Goal: Navigation & Orientation: Understand site structure

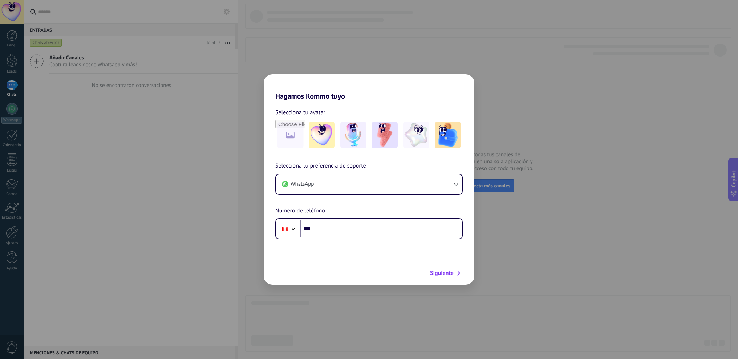
click at [438, 271] on span "Siguiente" at bounding box center [442, 273] width 24 height 5
click at [365, 229] on input "***" at bounding box center [381, 229] width 162 height 17
type input "**********"
click at [447, 274] on span "Siguiente" at bounding box center [442, 273] width 24 height 5
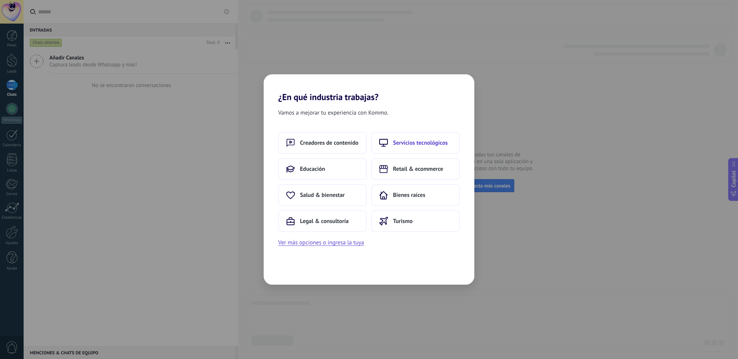
click at [412, 146] on span "Servicios tecnológicos" at bounding box center [420, 142] width 55 height 7
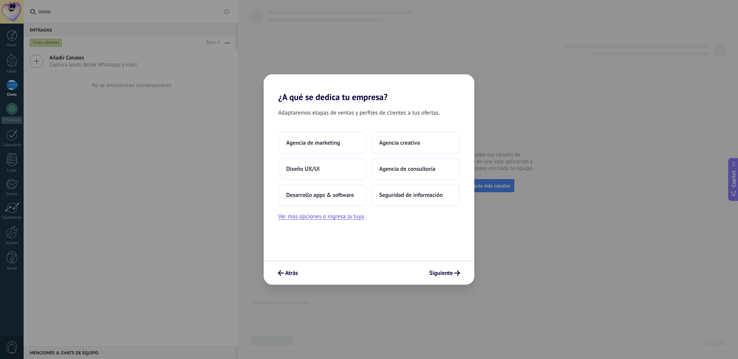
drag, startPoint x: 338, startPoint y: 196, endPoint x: 418, endPoint y: 242, distance: 91.9
click at [418, 242] on div "Adaptaremos etapas de ventas y perfiles de clientes a tus ofertas. Agencia de m…" at bounding box center [369, 181] width 211 height 159
click at [350, 196] on span "Desarrollo apps & software" at bounding box center [320, 195] width 68 height 7
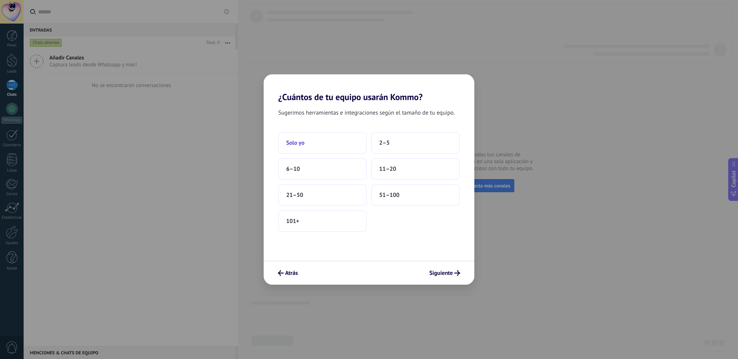
click at [331, 144] on button "Solo yo" at bounding box center [322, 143] width 89 height 22
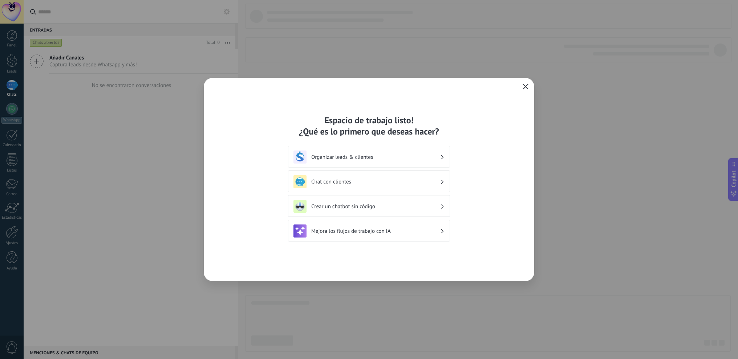
click at [524, 86] on button "button" at bounding box center [525, 87] width 9 height 10
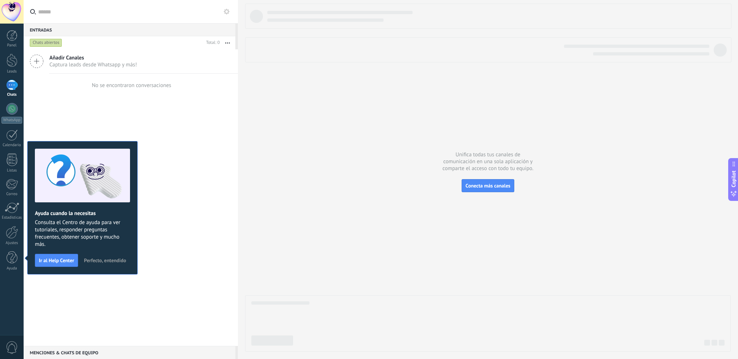
click at [104, 261] on span "Perfecto, entendido" at bounding box center [105, 260] width 42 height 5
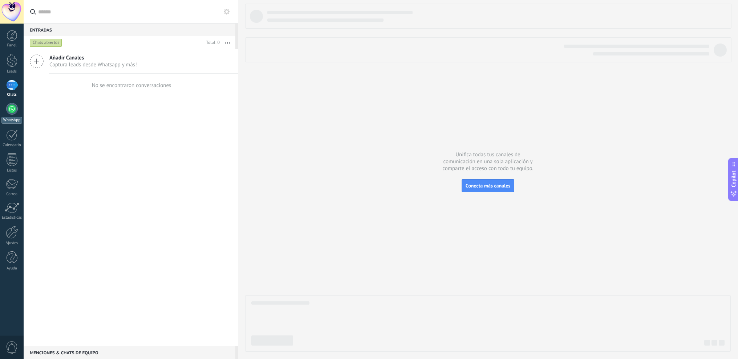
click at [16, 108] on div at bounding box center [12, 109] width 12 height 12
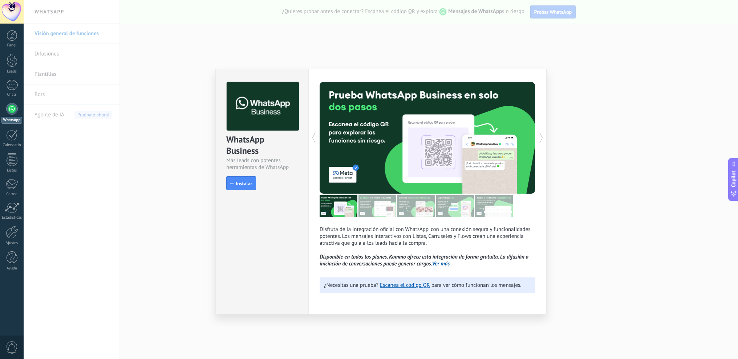
click at [535, 144] on div "Disfruta de la integración oficial con WhatsApp, con una conexión segura y func…" at bounding box center [427, 192] width 238 height 246
click at [538, 143] on icon at bounding box center [540, 138] width 7 height 15
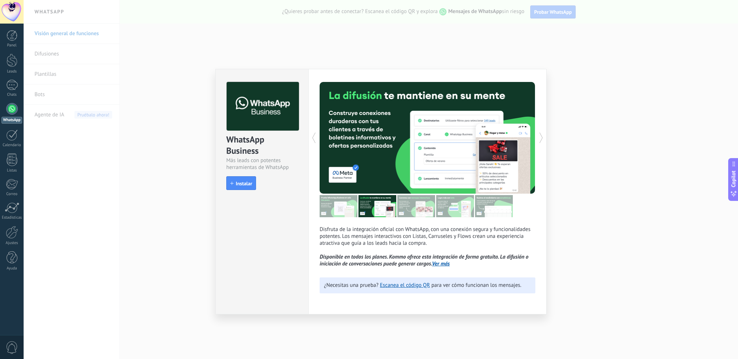
click at [595, 128] on div "WhatsApp Business Más leads con potentes herramientas de WhatsApp install Insta…" at bounding box center [381, 179] width 714 height 359
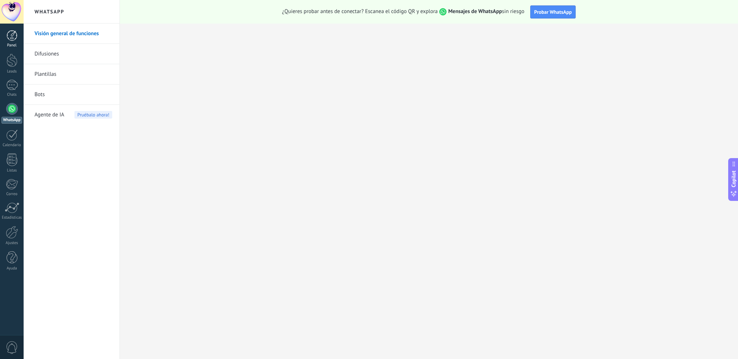
click at [12, 43] on div "Panel" at bounding box center [11, 45] width 21 height 5
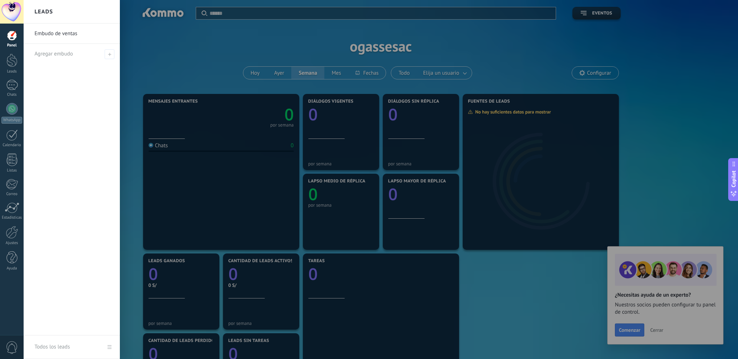
click at [251, 134] on div at bounding box center [393, 179] width 738 height 359
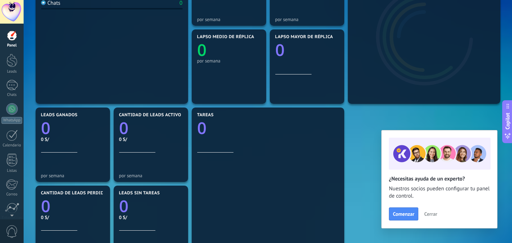
scroll to position [262, 0]
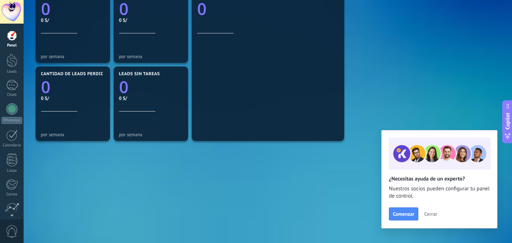
click at [432, 212] on span "Cerrar" at bounding box center [430, 213] width 13 height 5
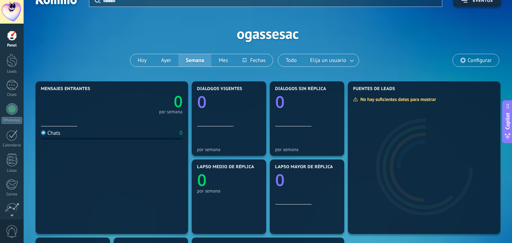
scroll to position [12, 0]
click at [224, 65] on button "Mes" at bounding box center [223, 60] width 24 height 12
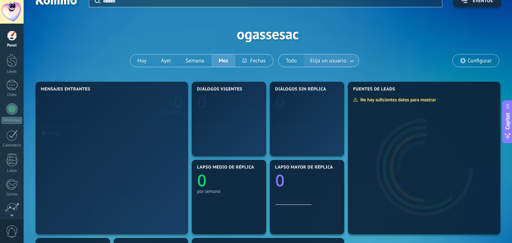
click at [304, 60] on button "Elija un usuario" at bounding box center [331, 60] width 55 height 12
click at [294, 62] on button "Todo" at bounding box center [291, 60] width 26 height 12
click at [139, 59] on button "Hoy" at bounding box center [142, 60] width 24 height 12
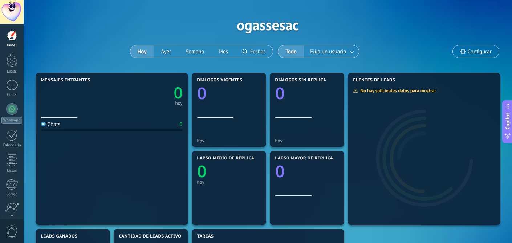
scroll to position [58, 0]
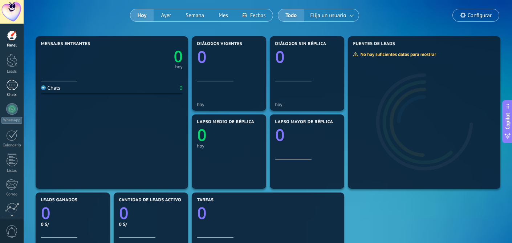
click at [15, 88] on div at bounding box center [12, 85] width 12 height 11
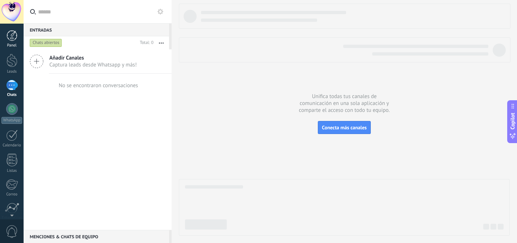
click at [12, 44] on div "Panel" at bounding box center [11, 45] width 21 height 5
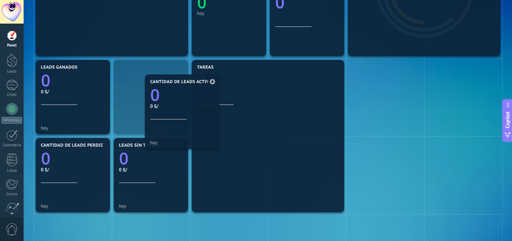
scroll to position [191, 0]
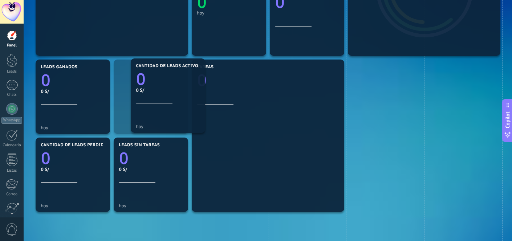
drag, startPoint x: 165, startPoint y: 122, endPoint x: 181, endPoint y: 106, distance: 22.6
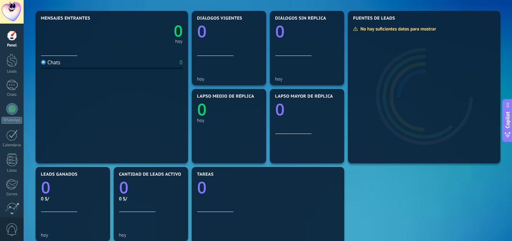
scroll to position [0, 0]
